Goal: Check status: Check status

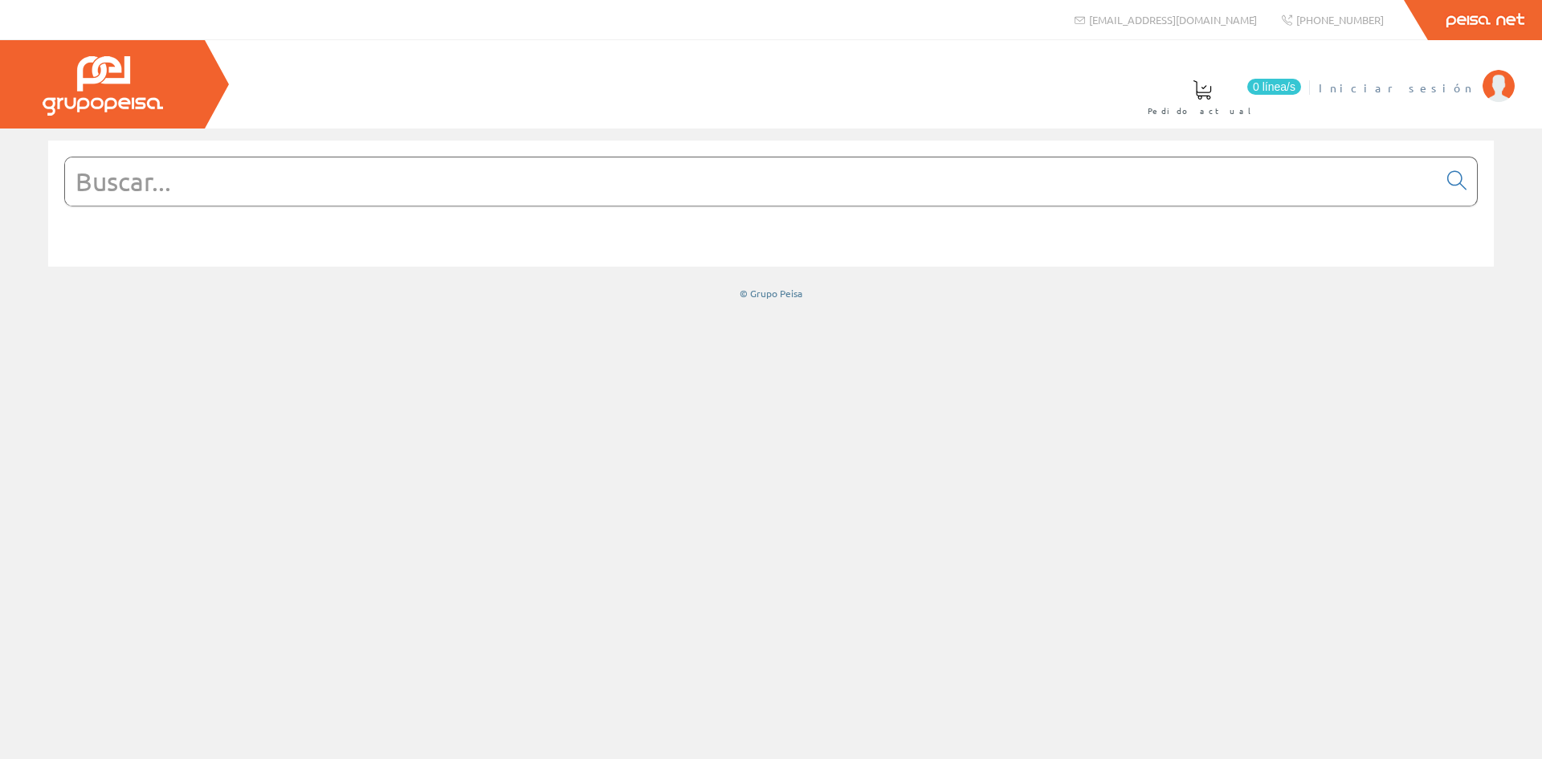
click at [764, 82] on span "Iniciar sesión" at bounding box center [1396, 87] width 156 height 16
click at [1441, 92] on span "INSBE S.L." at bounding box center [1414, 87] width 120 height 16
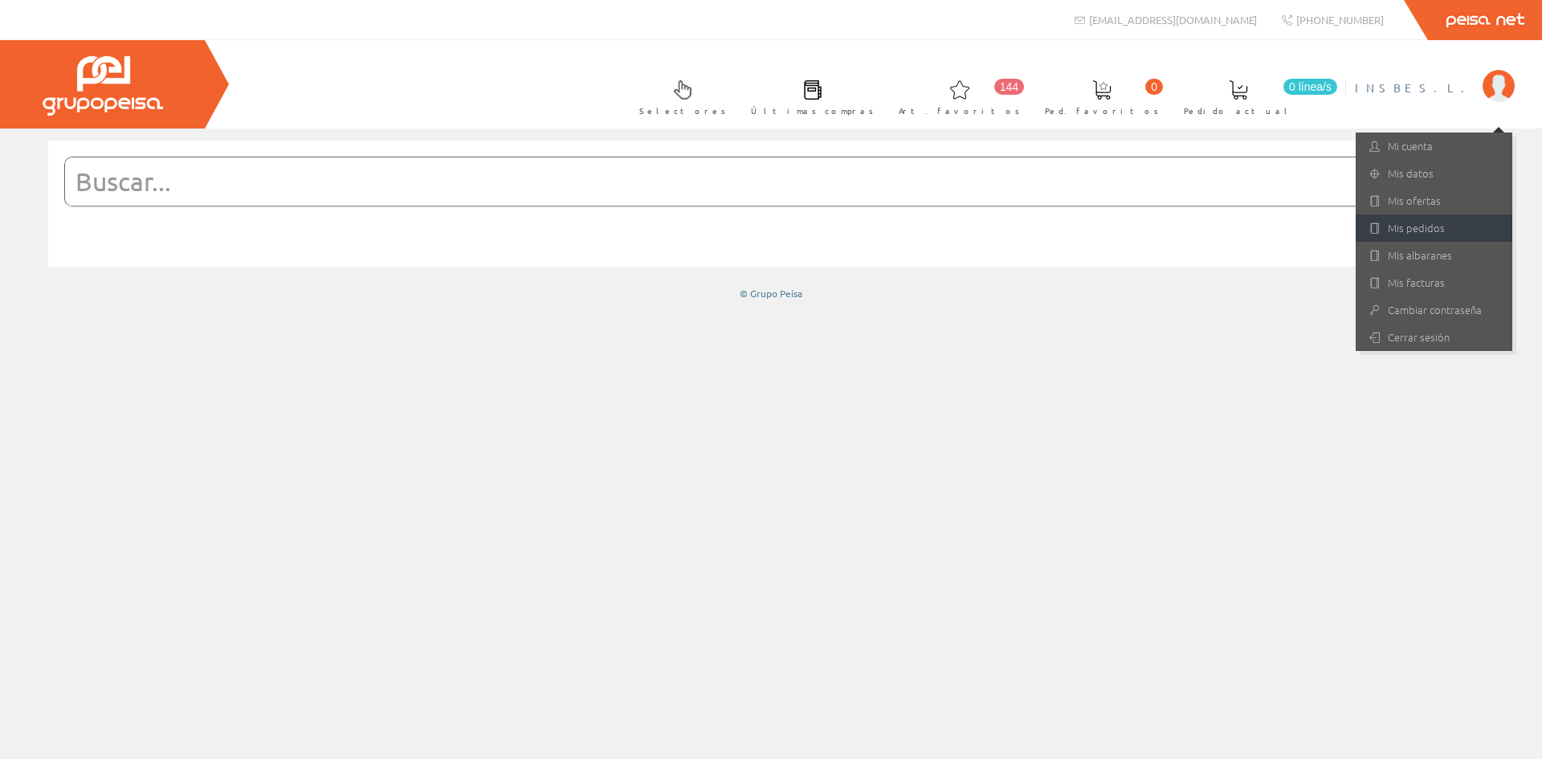
click at [1439, 227] on link "Mis pedidos" at bounding box center [1433, 227] width 157 height 27
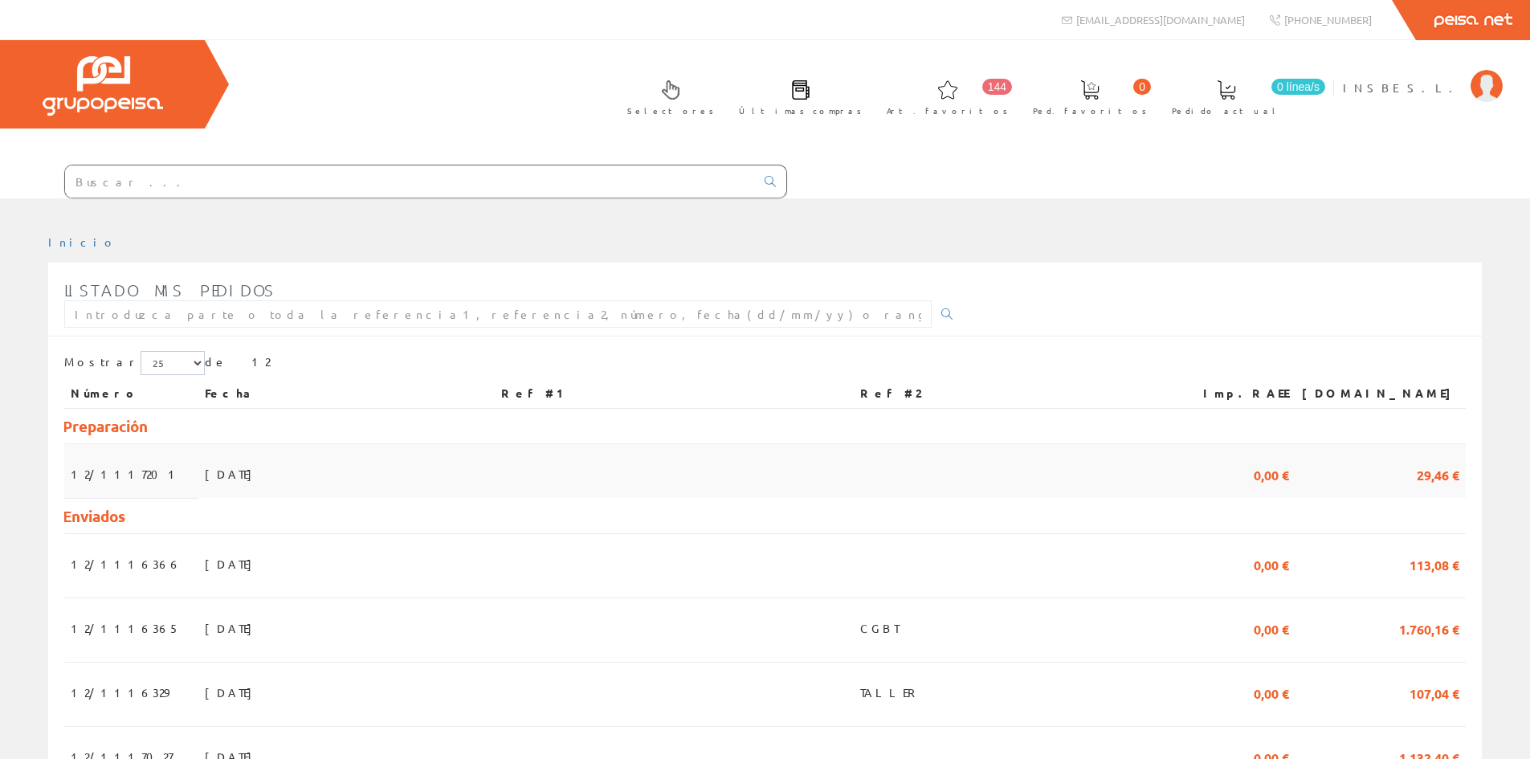
click at [227, 477] on td "[DATE]" at bounding box center [346, 471] width 296 height 54
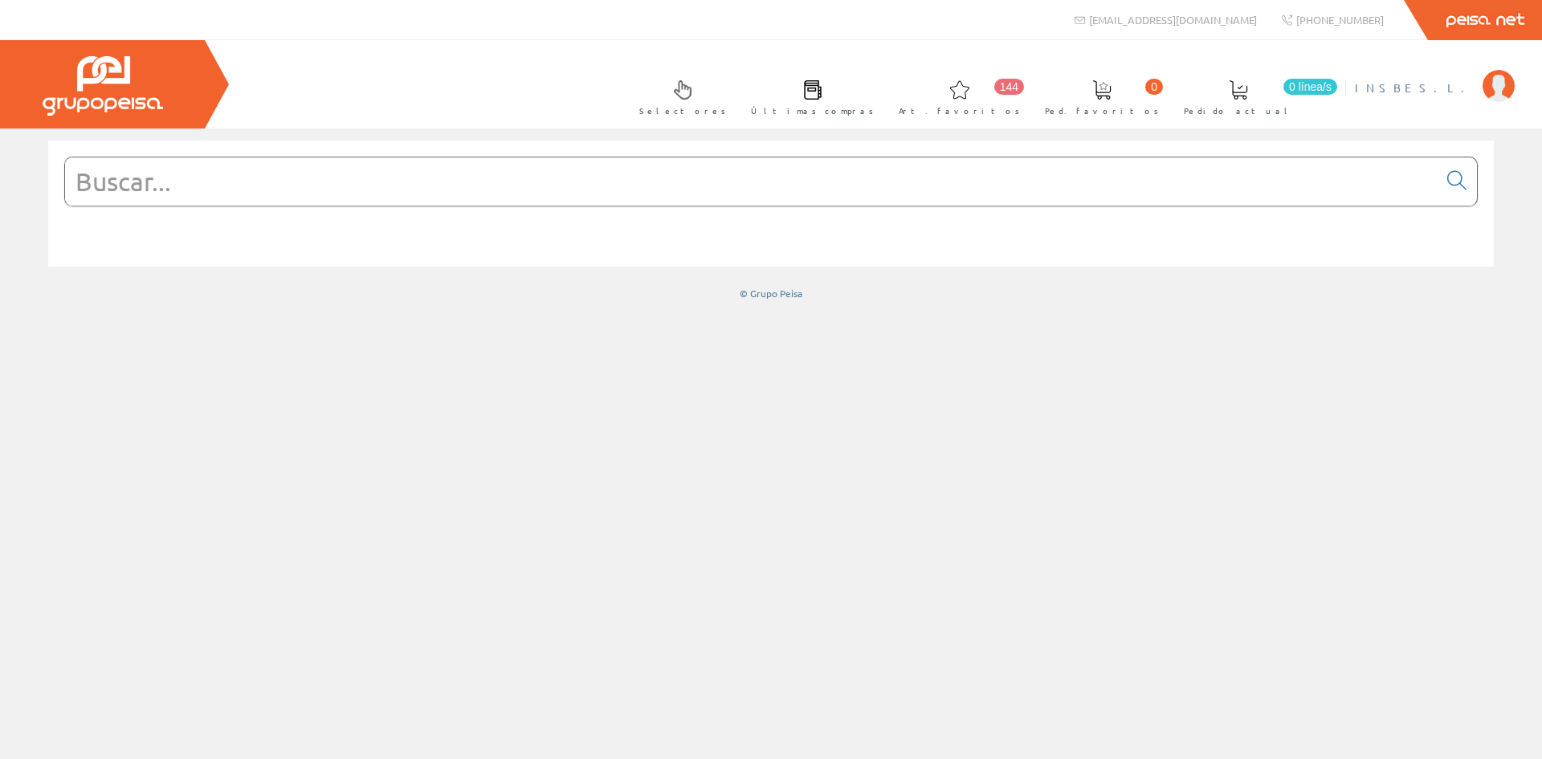
click at [1436, 90] on span "INSBE S.L." at bounding box center [1414, 87] width 120 height 16
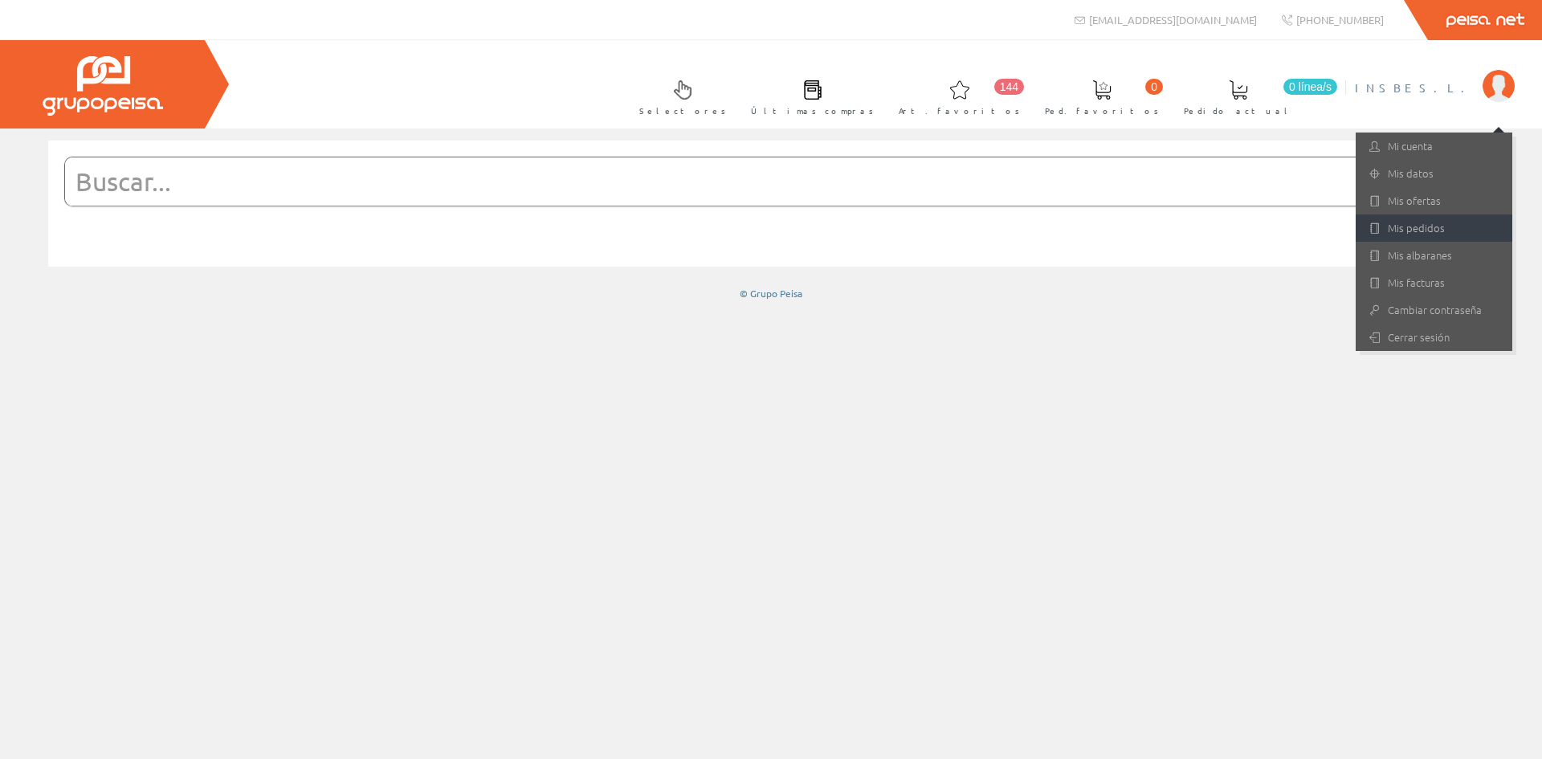
click at [1427, 218] on link "Mis pedidos" at bounding box center [1433, 227] width 157 height 27
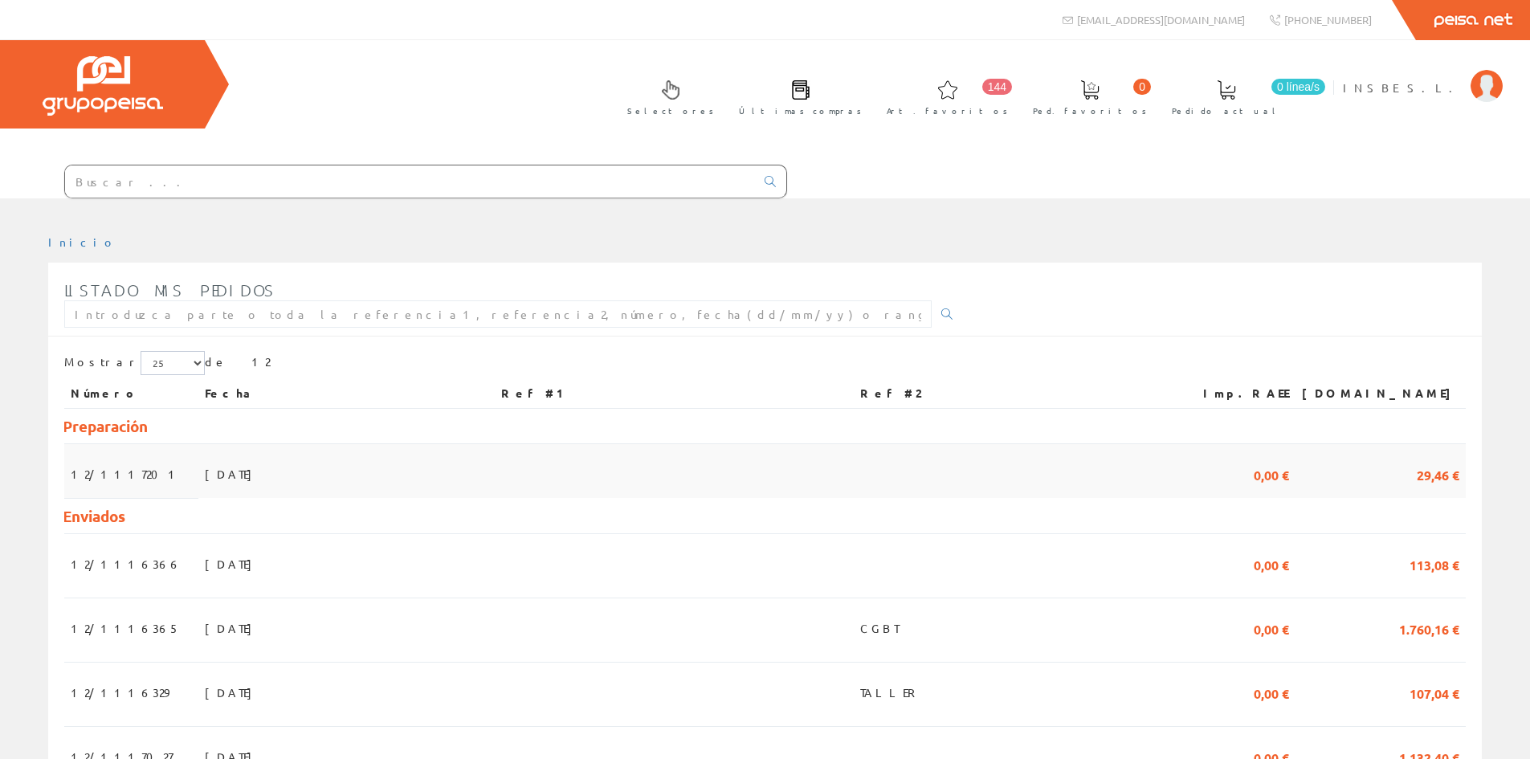
click at [120, 478] on span "12/1117201" at bounding box center [126, 473] width 111 height 27
